Goal: Task Accomplishment & Management: Complete application form

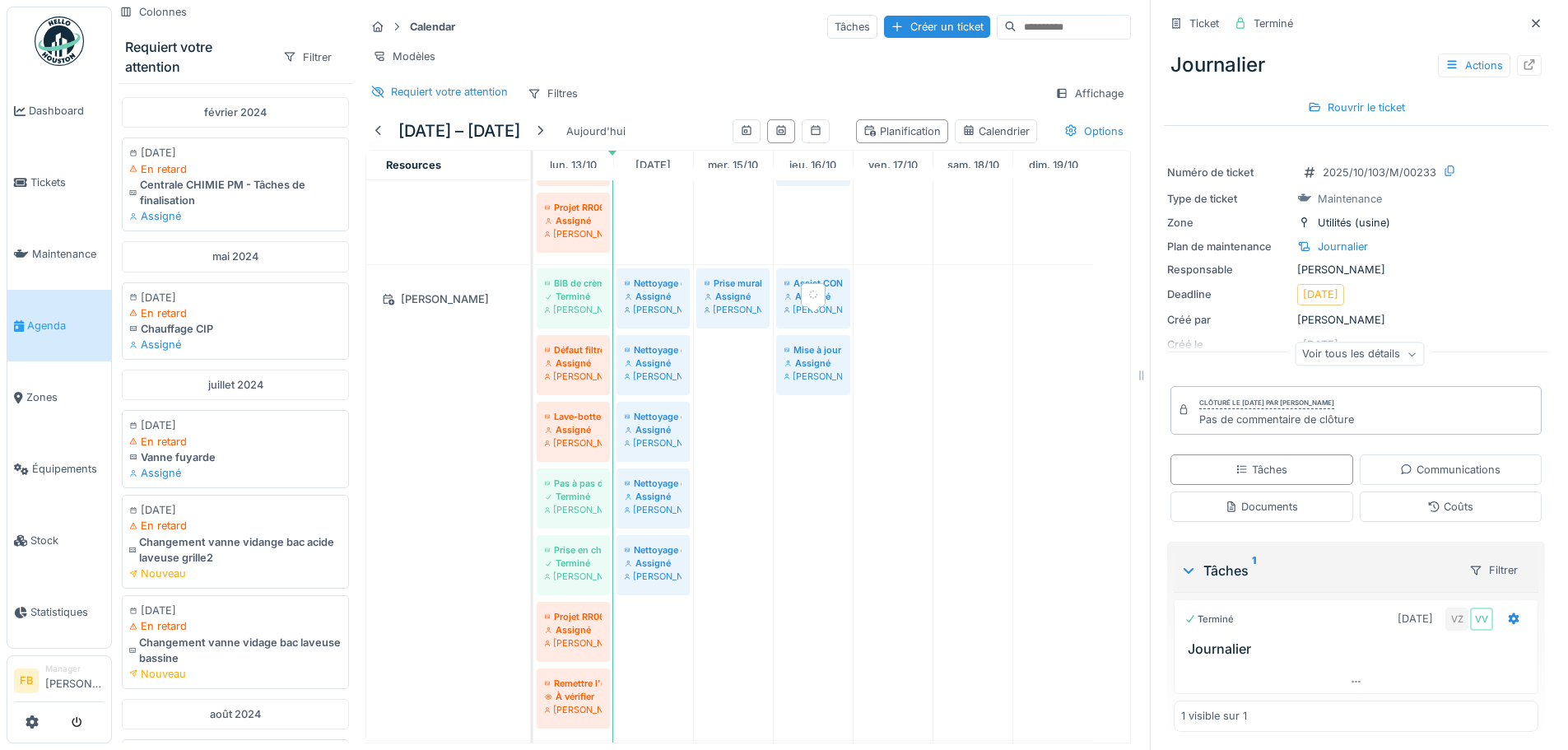
scroll to position [1005, 0]
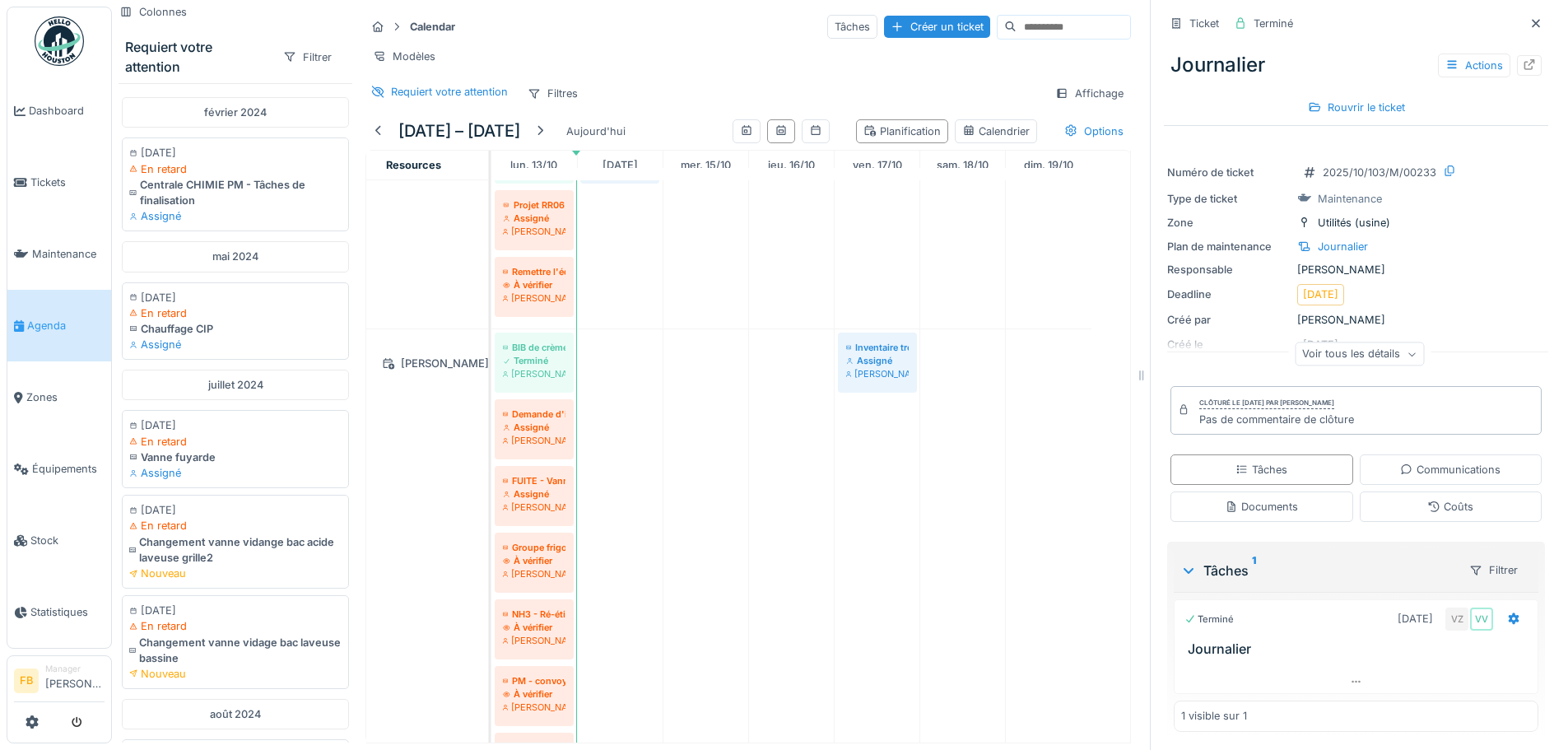
drag, startPoint x: 532, startPoint y: 206, endPoint x: 487, endPoint y: 210, distance: 45.2
click at [489, 210] on td at bounding box center [490, 461] width 2 height 563
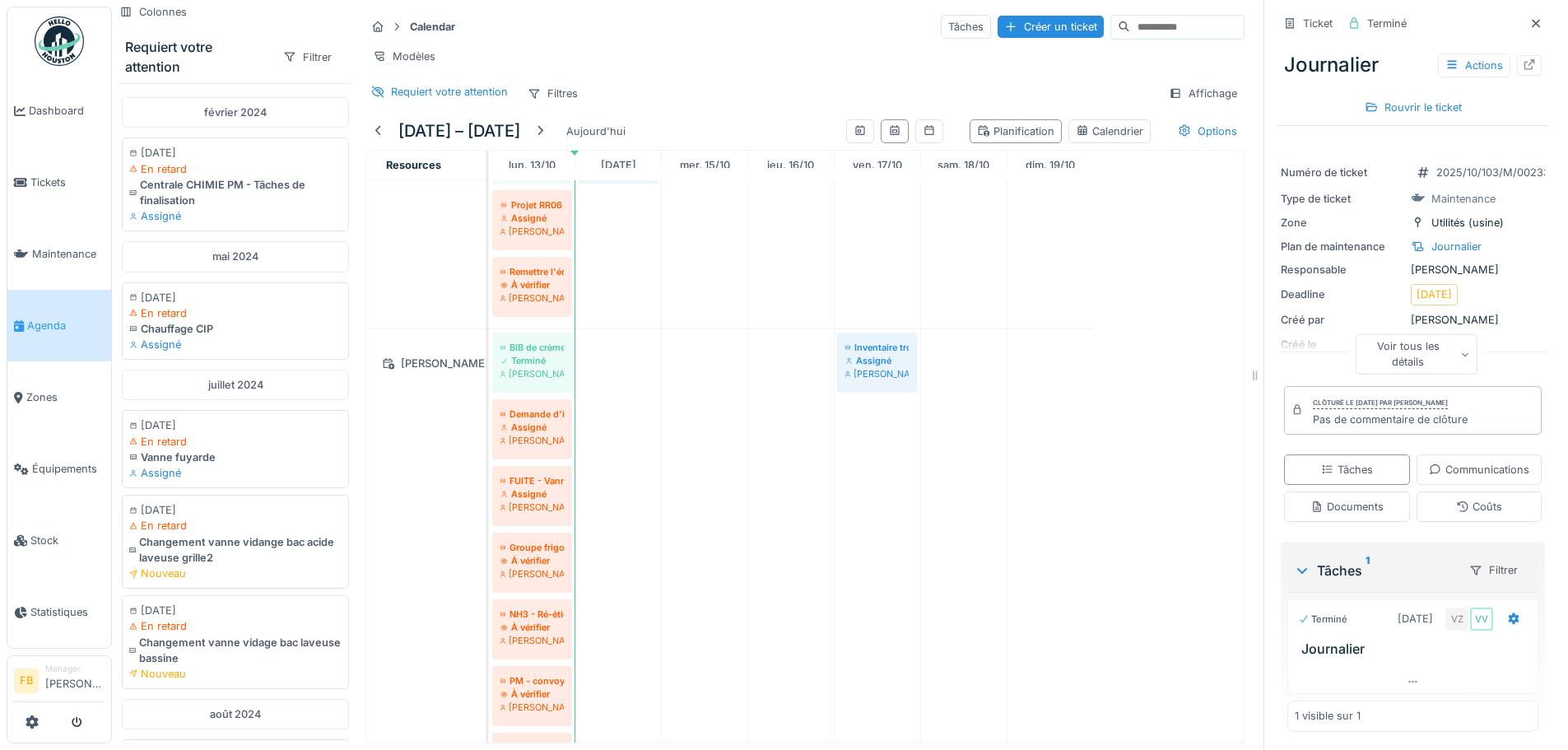
drag, startPoint x: 1137, startPoint y: 158, endPoint x: 1279, endPoint y: 152, distance: 142.1
click at [1279, 152] on div "Colonnes Requiert votre attention Filtrer février 2024 12/02/2024 En retard Cen…" at bounding box center [839, 375] width 1455 height 750
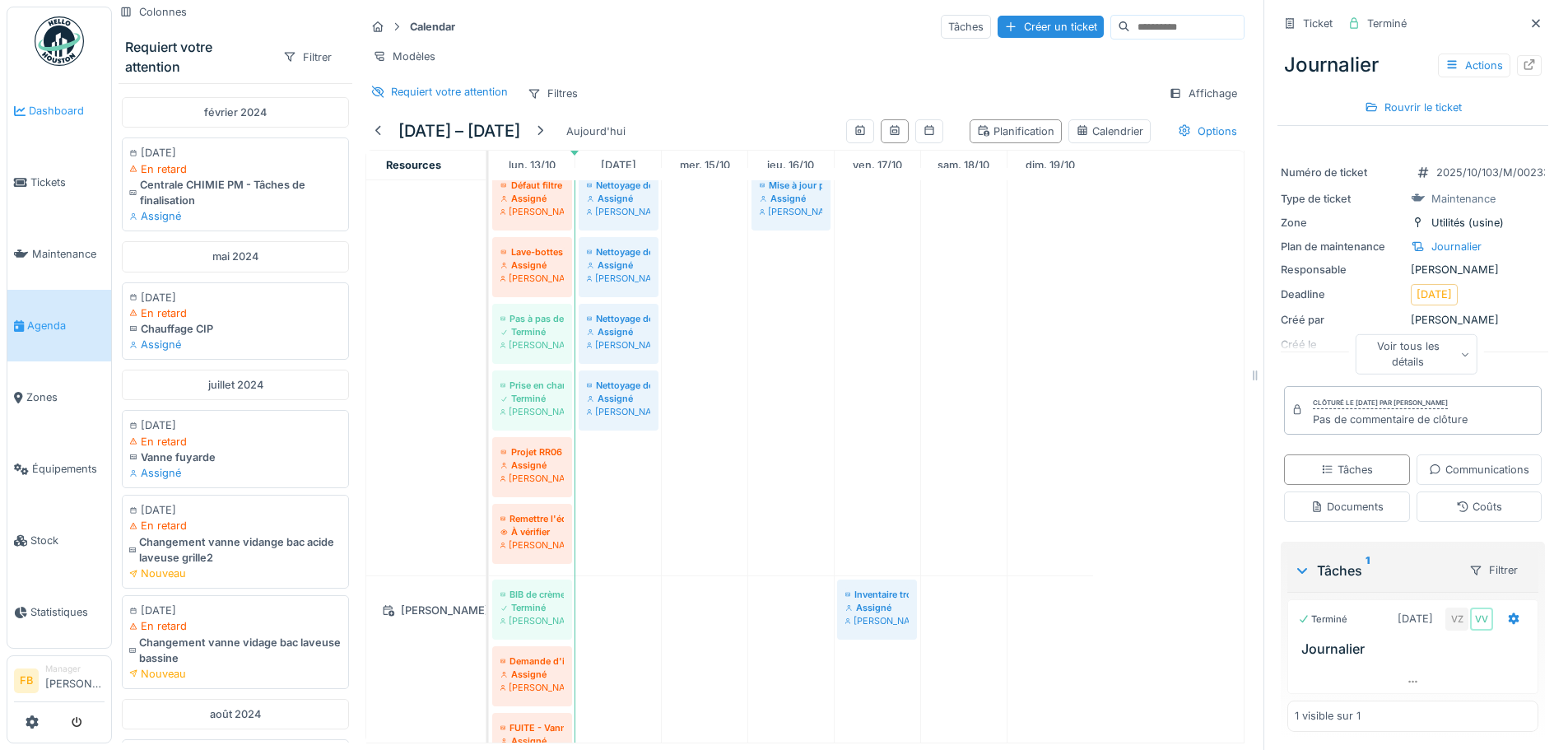
click at [42, 117] on span "Dashboard" at bounding box center [67, 111] width 76 height 16
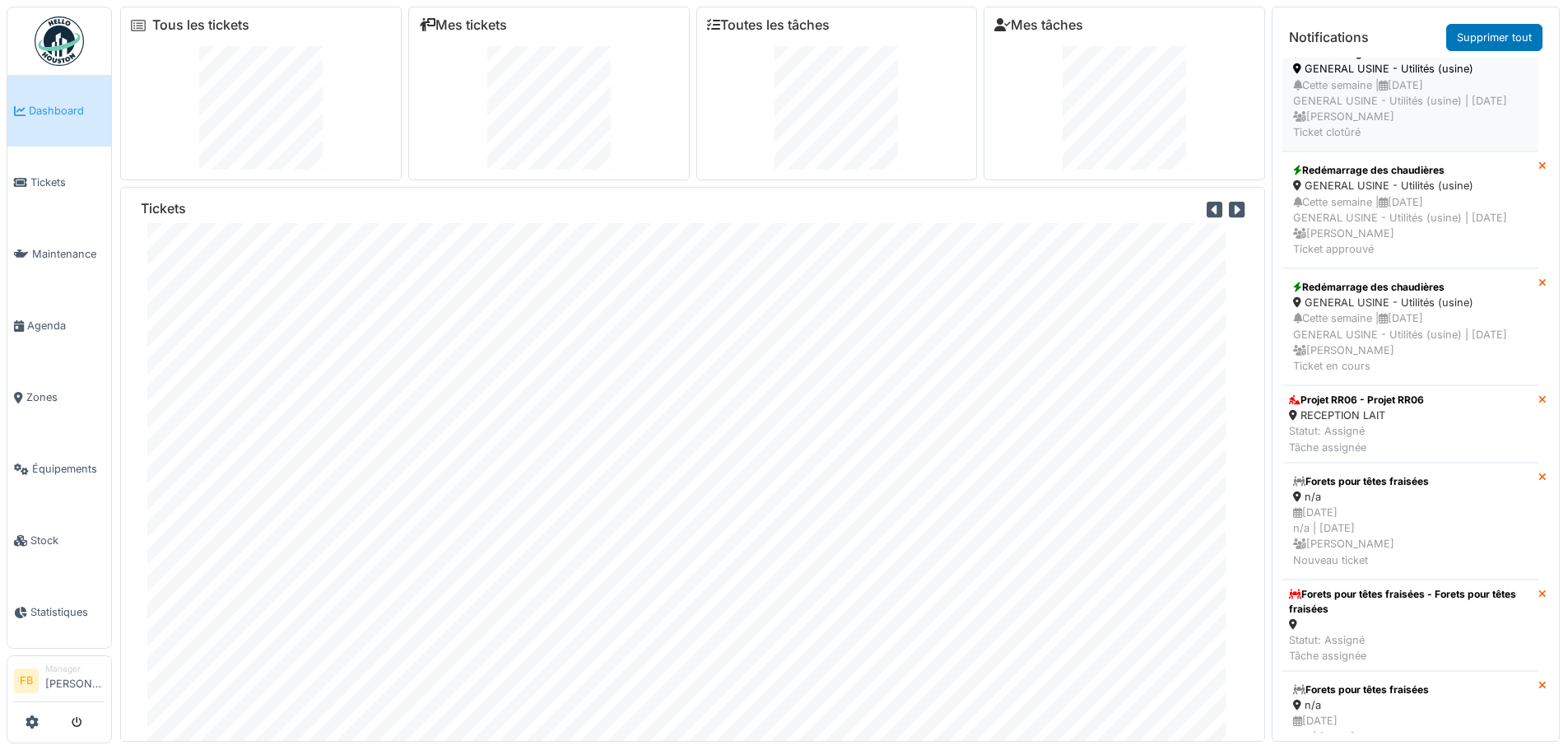
scroll to position [492, 0]
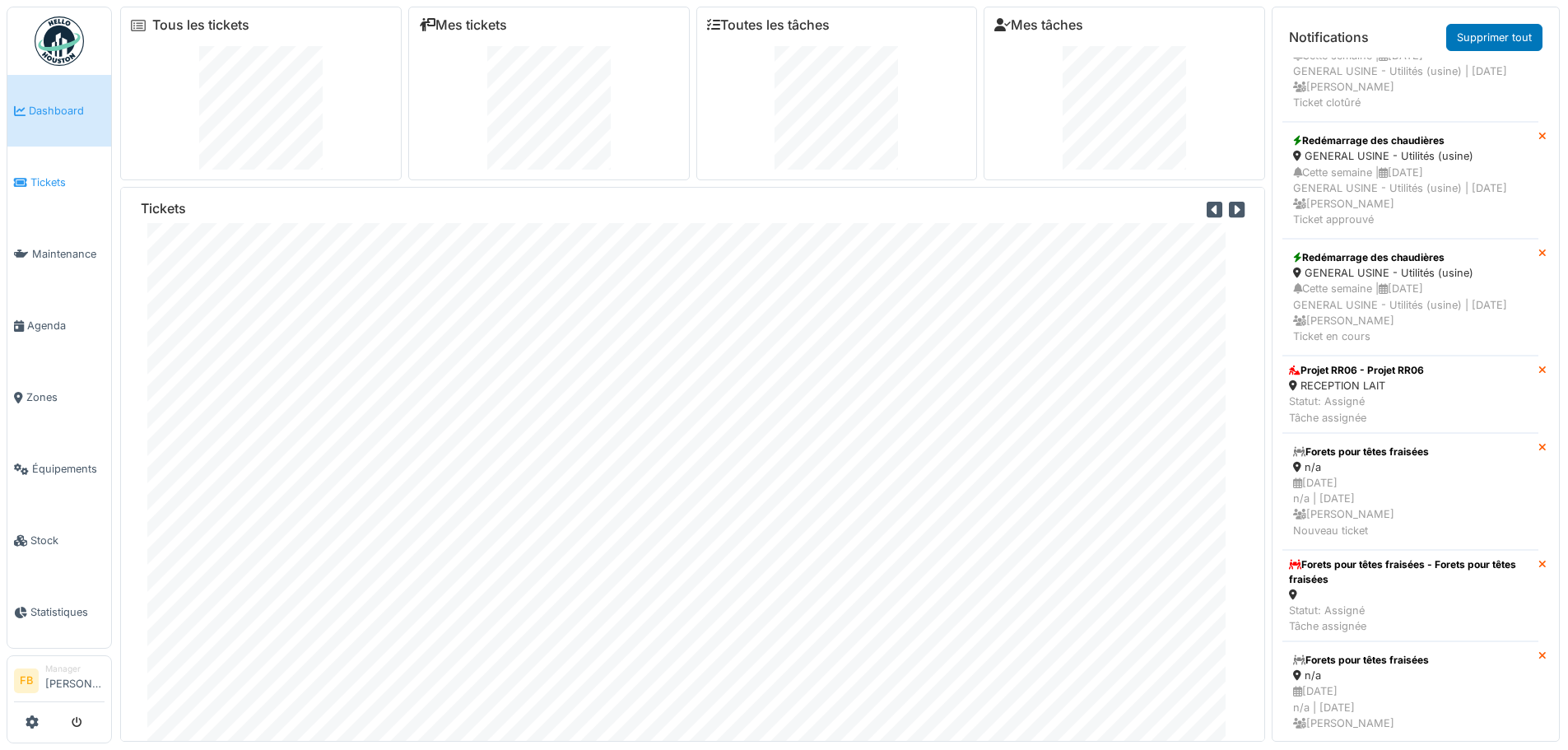
click at [80, 174] on span "Tickets" at bounding box center [68, 182] width 74 height 16
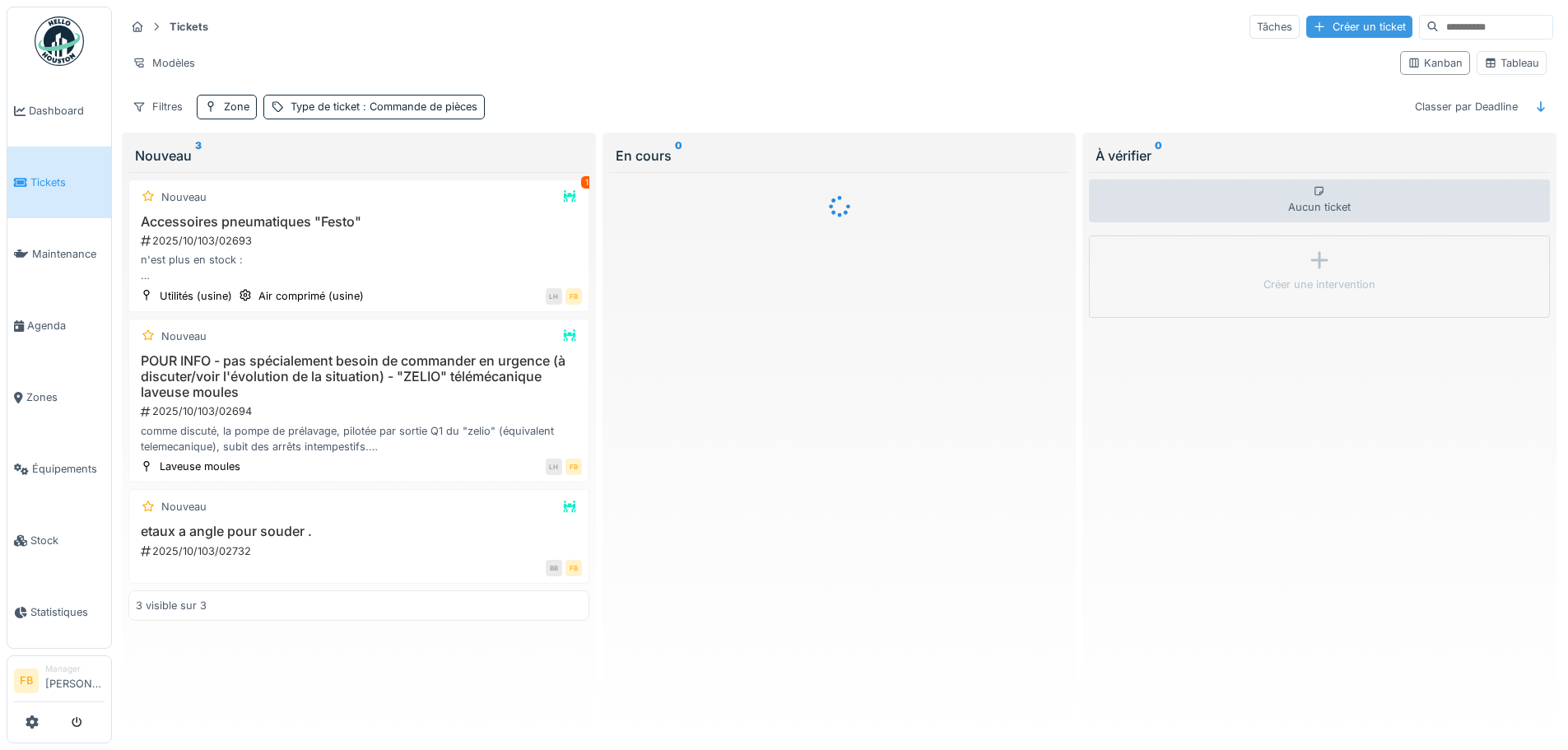
click at [1306, 29] on div "Créer un ticket" at bounding box center [1359, 27] width 107 height 22
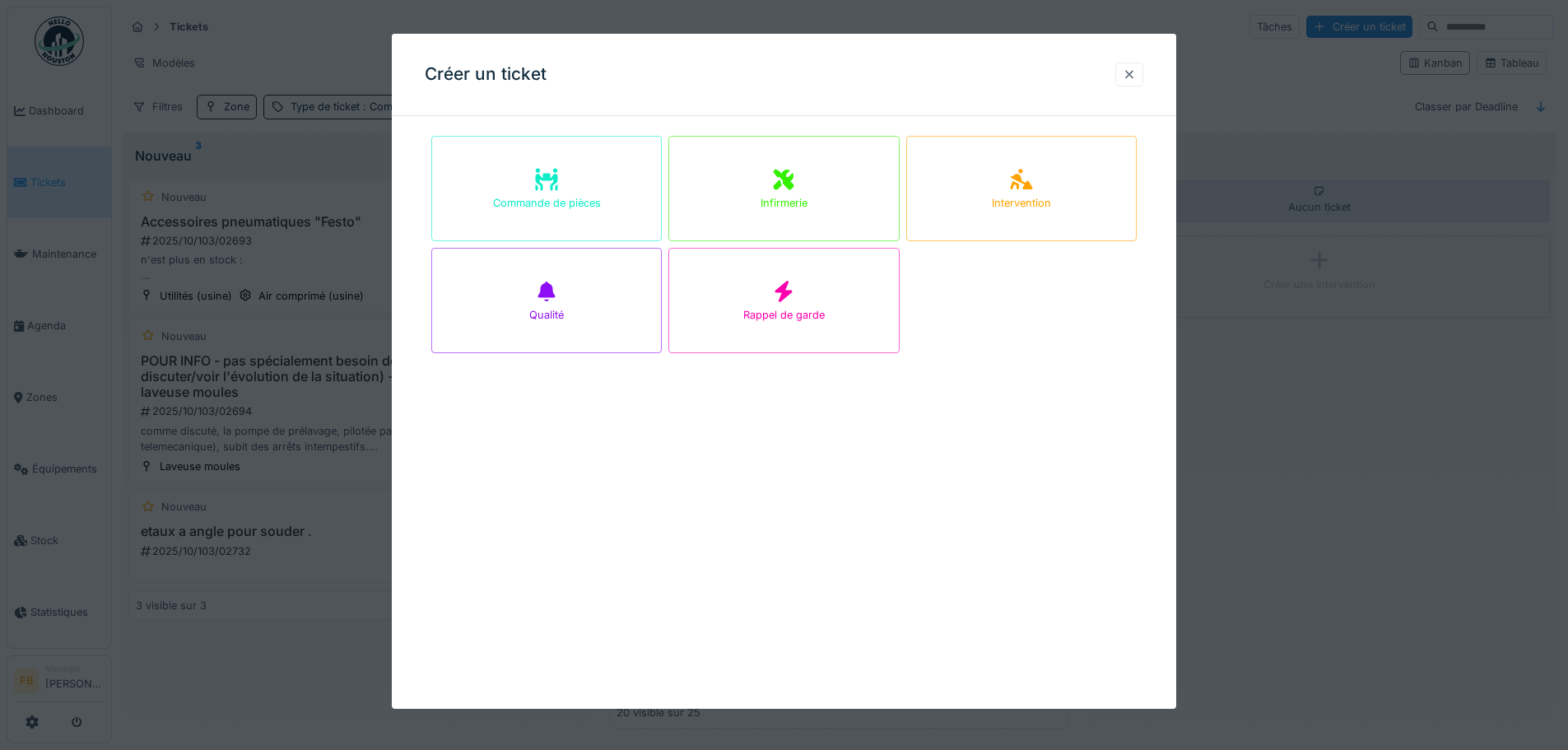
click at [1135, 74] on div at bounding box center [1129, 75] width 13 height 16
